Goal: Information Seeking & Learning: Learn about a topic

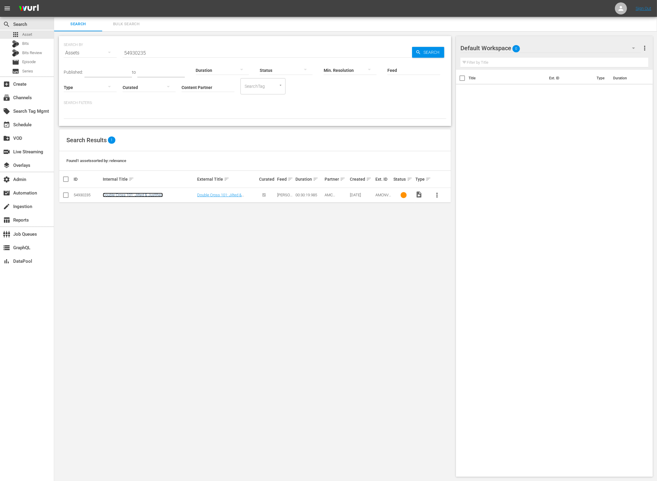
click at [144, 194] on link "Double Cross 101: Jilted & Justified" at bounding box center [133, 195] width 60 height 5
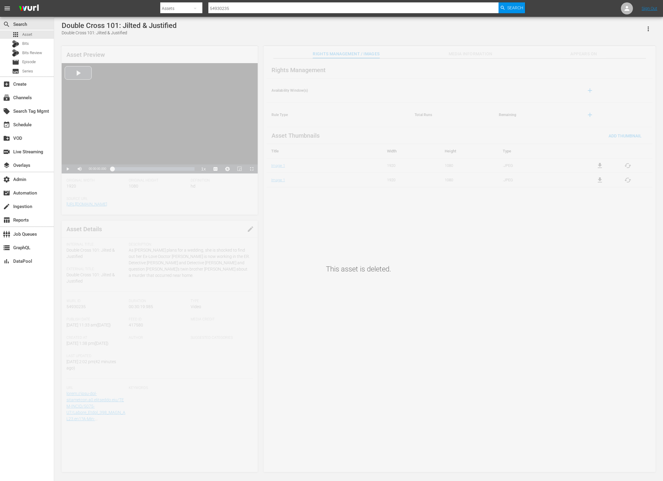
click at [469, 52] on div "This asset is deleted." at bounding box center [358, 260] width 609 height 427
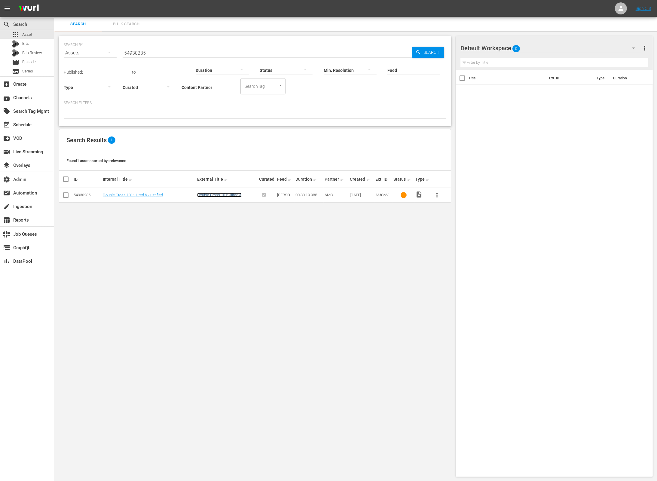
click at [236, 196] on link "Double Cross 101: Jilted & Justified" at bounding box center [219, 197] width 45 height 9
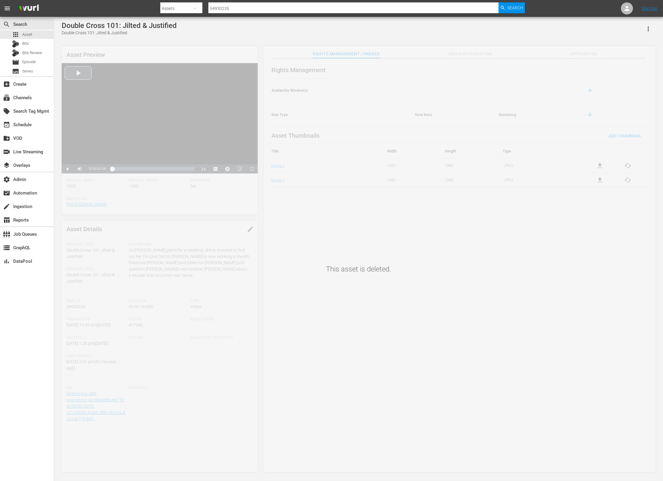
drag, startPoint x: 601, startPoint y: 200, endPoint x: 661, endPoint y: 201, distance: 59.6
click at [605, 201] on div "This asset is deleted." at bounding box center [358, 260] width 609 height 427
click at [219, 10] on input "54930235" at bounding box center [353, 8] width 290 height 14
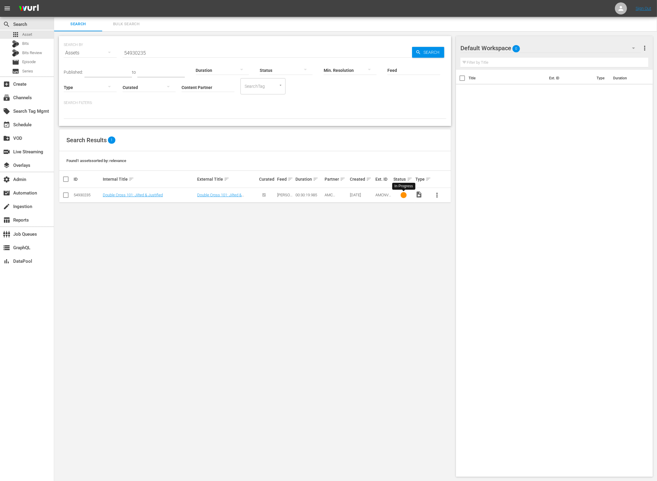
click at [405, 196] on div at bounding box center [404, 195] width 6 height 6
click at [406, 196] on div at bounding box center [404, 195] width 6 height 6
click at [405, 196] on div at bounding box center [404, 195] width 6 height 6
click at [263, 195] on div at bounding box center [267, 195] width 16 height 10
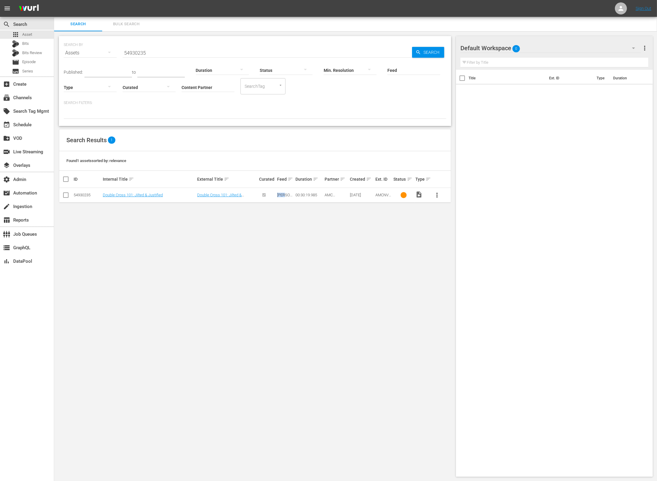
click at [263, 195] on div at bounding box center [267, 195] width 16 height 10
drag, startPoint x: 212, startPoint y: 250, endPoint x: 163, endPoint y: 205, distance: 67.3
click at [211, 249] on div "SEARCH BY Search By Assets Search ID, Title, Description, Keywords, or Category…" at bounding box center [255, 256] width 402 height 451
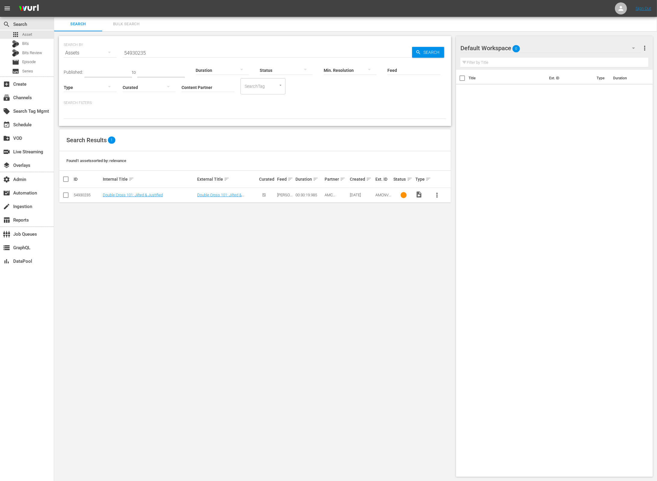
click at [140, 50] on input "54930235" at bounding box center [268, 53] width 290 height 14
click at [145, 196] on link "Double Cross 101: Jilted & Justified" at bounding box center [133, 195] width 60 height 5
click at [223, 194] on link "Double Cross 101: Jilted & Justified" at bounding box center [219, 197] width 45 height 9
click at [135, 55] on input "54930235" at bounding box center [268, 53] width 290 height 14
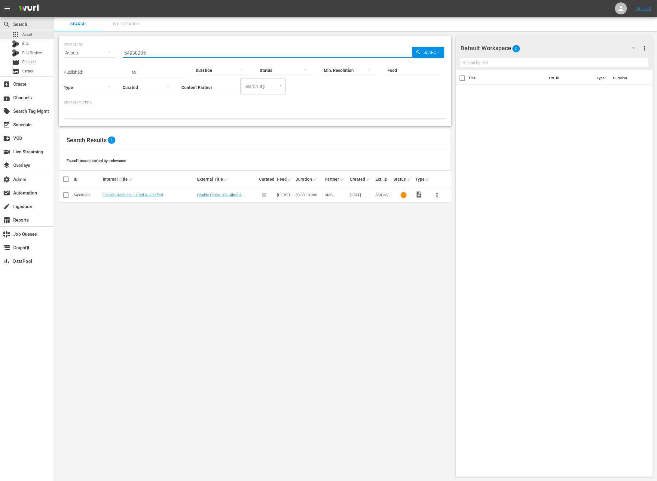
click at [135, 55] on input "54930235" at bounding box center [268, 53] width 290 height 14
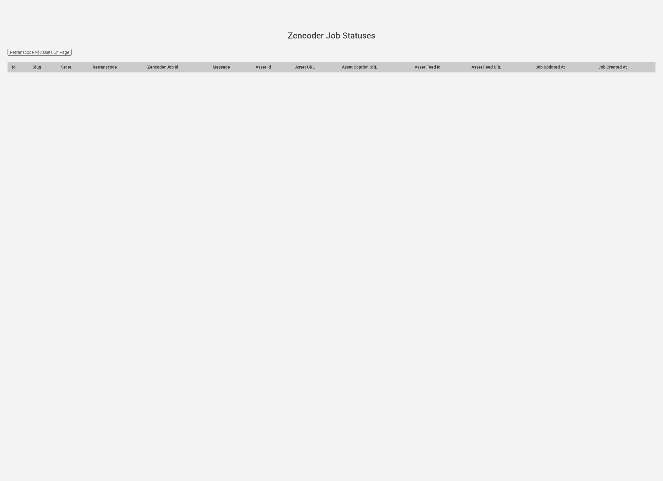
click at [65, 53] on input "Retranscode All Assets On Page" at bounding box center [40, 52] width 64 height 7
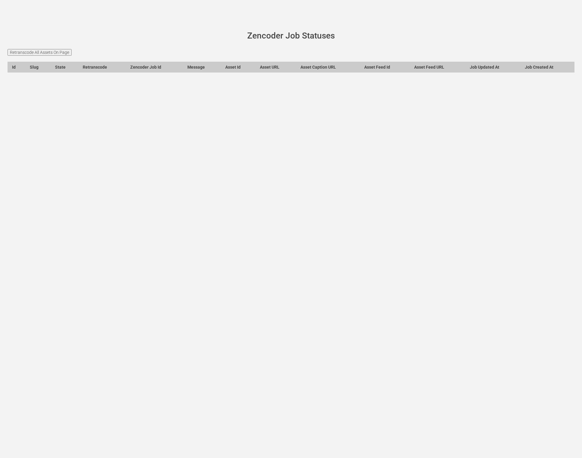
click at [223, 45] on main "[PERSON_NAME][DOMAIN_NAME] site status Zencoder Job Statuses Retranscode All As…" at bounding box center [291, 55] width 582 height 77
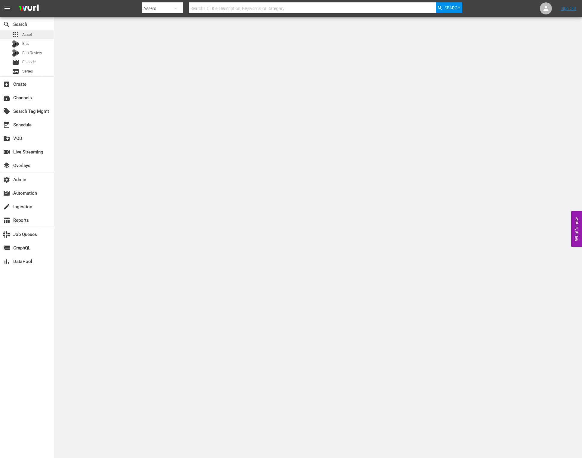
click at [47, 33] on div "apps Asset" at bounding box center [27, 34] width 54 height 8
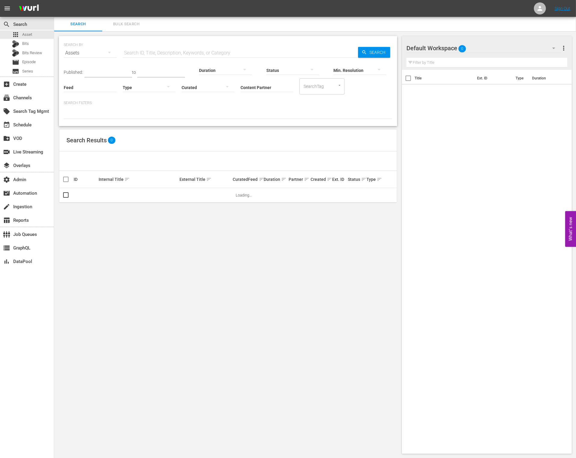
click at [271, 88] on input "Content Partner" at bounding box center [267, 88] width 53 height 22
click at [276, 100] on div "AMC Networks (138)" at bounding box center [289, 104] width 88 height 14
type input "AMC Networks (138)"
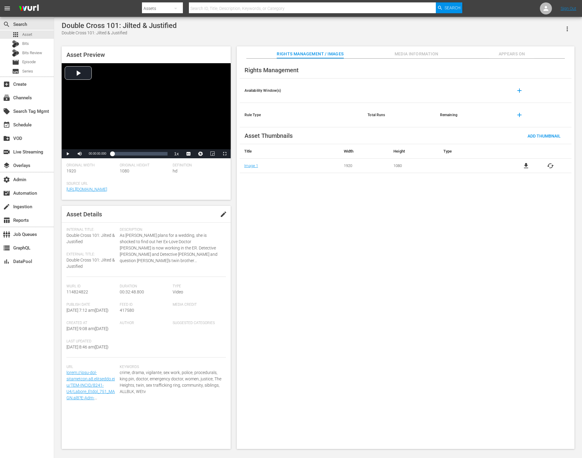
click at [414, 51] on span "Media Information" at bounding box center [416, 54] width 45 height 8
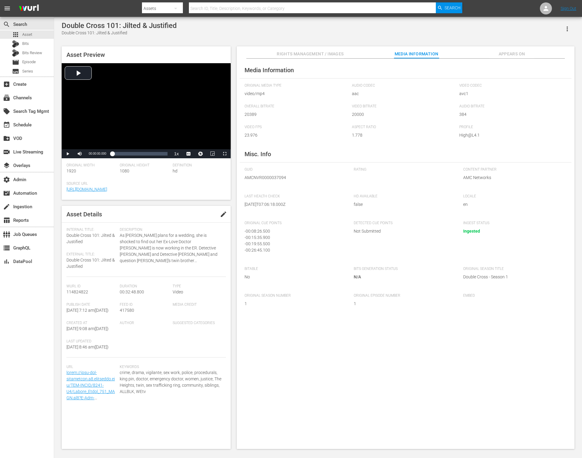
click at [507, 54] on span "Appears On" at bounding box center [511, 54] width 45 height 8
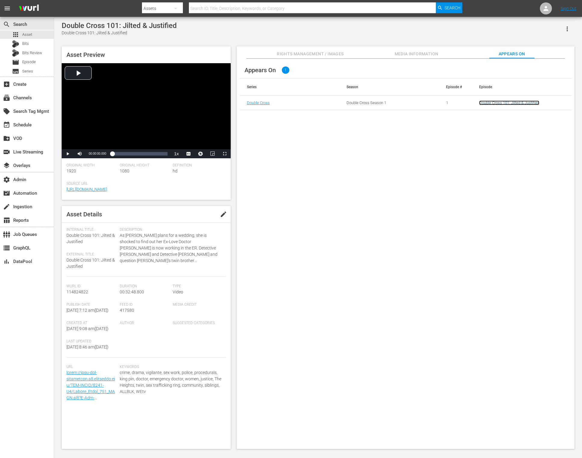
click at [497, 103] on link "Double Cross 101: Jilted & Justified" at bounding box center [509, 102] width 60 height 5
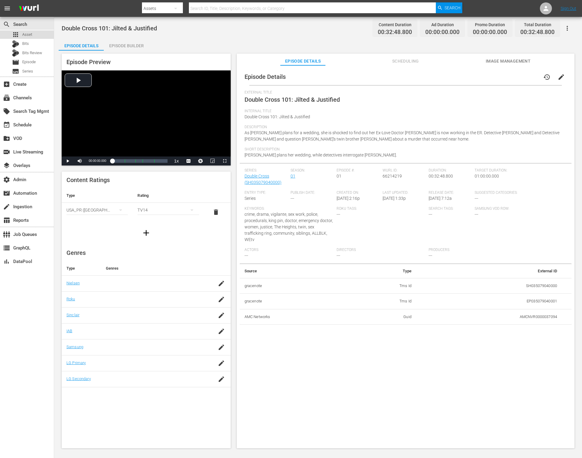
click at [35, 35] on div "apps Asset" at bounding box center [27, 34] width 54 height 8
click at [29, 34] on span "Asset" at bounding box center [27, 35] width 10 height 6
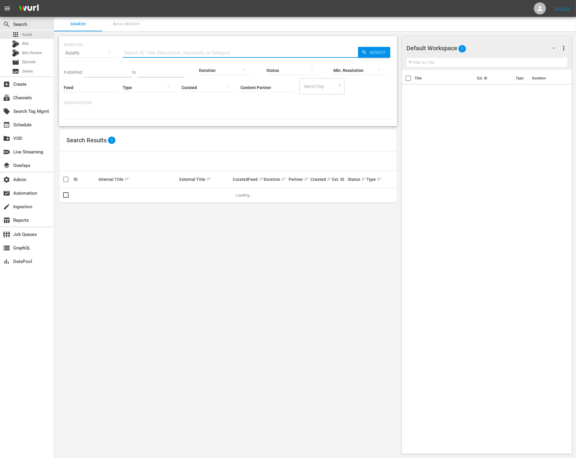
click at [155, 50] on input "text" at bounding box center [241, 53] width 236 height 14
paste input "66214219"
type input "66214219"
click at [386, 51] on span "Search" at bounding box center [378, 52] width 23 height 11
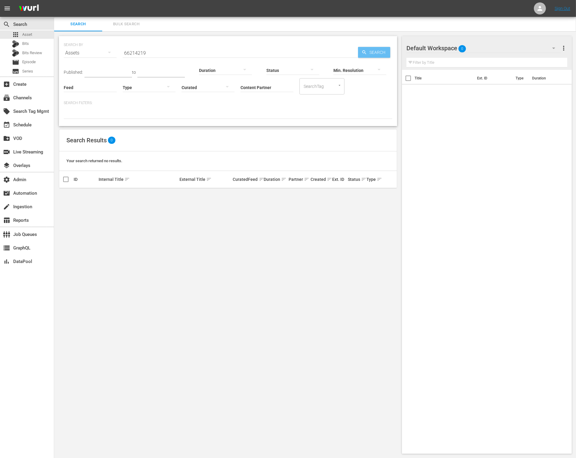
click at [382, 52] on span "Search" at bounding box center [378, 52] width 23 height 11
click at [38, 36] on div "apps Asset" at bounding box center [27, 34] width 54 height 8
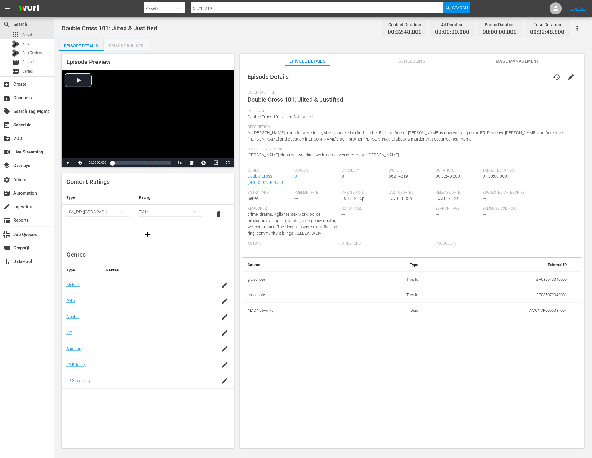
click at [128, 45] on div "Episode Builder" at bounding box center [126, 45] width 45 height 14
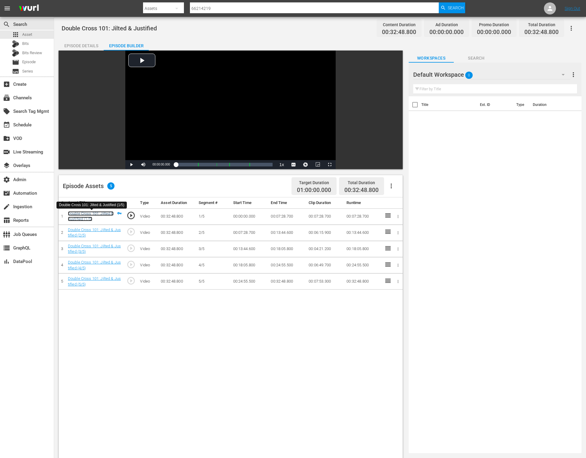
click at [94, 211] on link "Double Cross 101: Jilted & Justified (1/5)" at bounding box center [91, 216] width 46 height 10
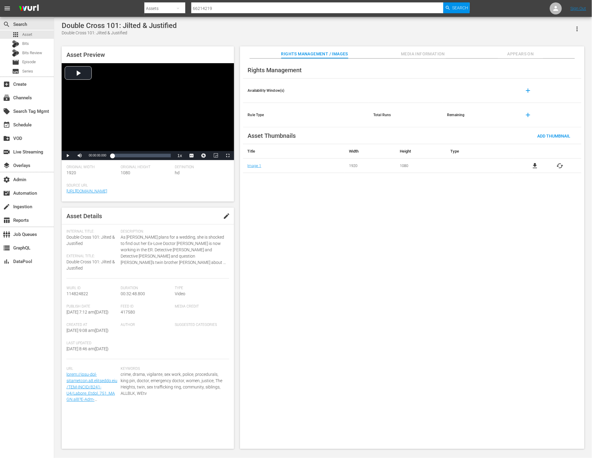
click at [84, 294] on span "114824822" at bounding box center [77, 293] width 22 height 5
copy span "114824822"
click at [36, 35] on div "apps Asset" at bounding box center [27, 34] width 54 height 8
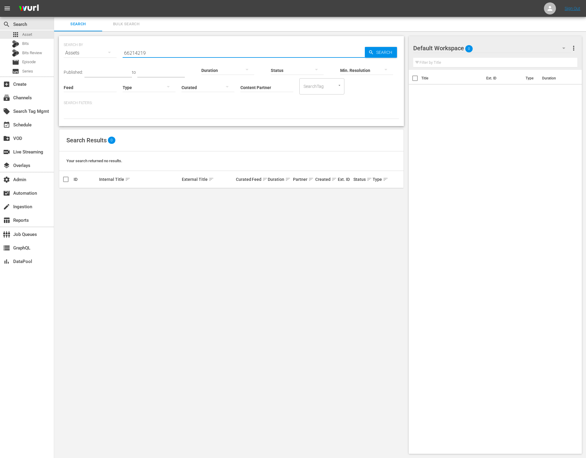
click at [177, 49] on input "66214219" at bounding box center [244, 53] width 242 height 14
paste input "114824822"
type input "114824822"
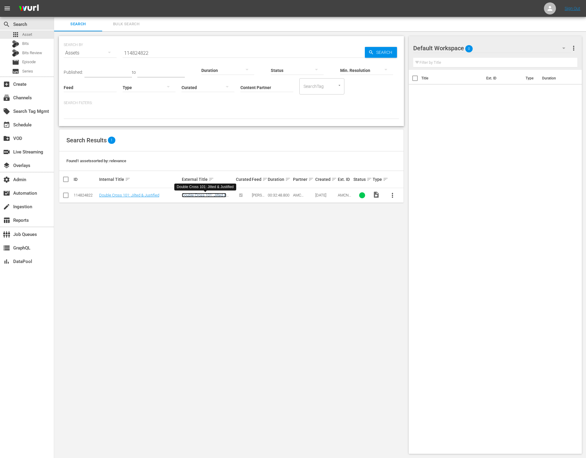
click at [209, 195] on link "Double Cross 101: Jilted & Justified" at bounding box center [204, 197] width 45 height 9
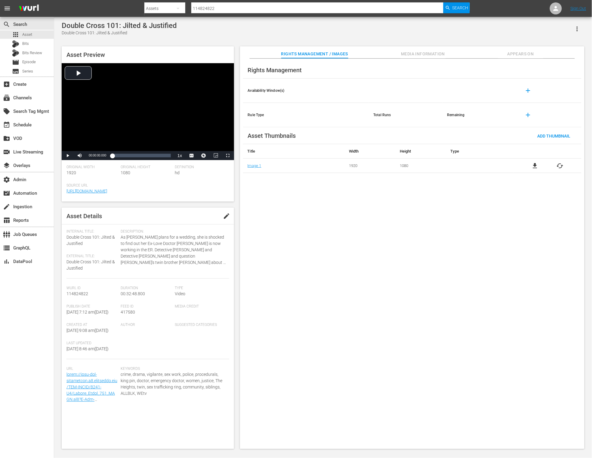
click at [409, 51] on span "Media Information" at bounding box center [423, 54] width 45 height 8
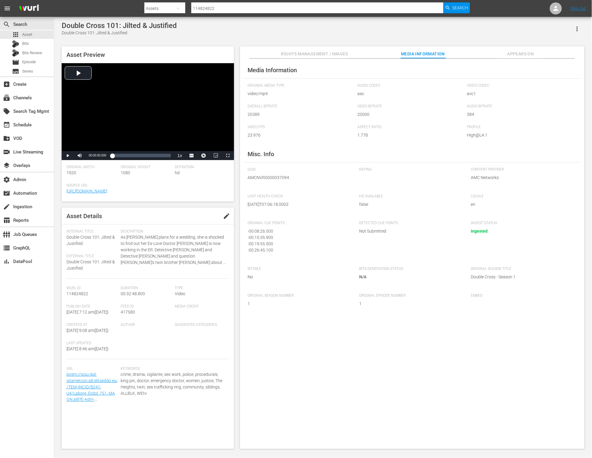
click at [282, 175] on span "AMCNVR0000037094" at bounding box center [299, 177] width 103 height 6
click at [283, 175] on span "AMCNVR0000037094" at bounding box center [299, 177] width 103 height 6
copy span "AMCNVR0000037094"
drag, startPoint x: 179, startPoint y: 25, endPoint x: 63, endPoint y: 26, distance: 116.7
click at [63, 26] on div "Double Cross 101: Jilted & Justified Double Cross 101: Jilted & Justified" at bounding box center [323, 28] width 523 height 15
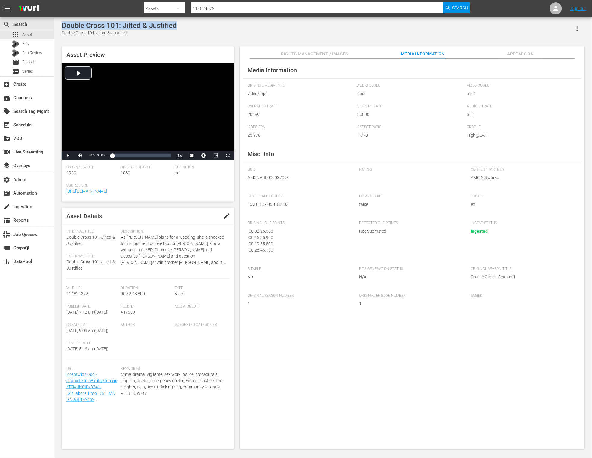
copy div "Double Cross 101: Jilted & Justified"
click at [76, 70] on div "Video Player" at bounding box center [148, 107] width 172 height 88
click at [112, 157] on div "00:00:02.768" at bounding box center [112, 155] width 0 height 6
click at [121, 156] on div "Loaded : 6.09% 00:04:52.795 00:01:41.923" at bounding box center [141, 155] width 58 height 6
drag, startPoint x: 121, startPoint y: 156, endPoint x: 103, endPoint y: 155, distance: 17.5
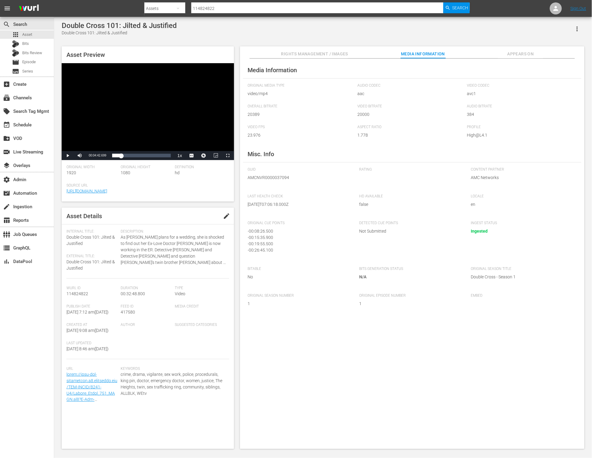
click at [103, 155] on div "Play Mute Current Time 00:04:42.699 / Duration 00:32:48.800 Loaded : 18.30% 00:…" at bounding box center [148, 155] width 172 height 9
